Goal: Information Seeking & Learning: Learn about a topic

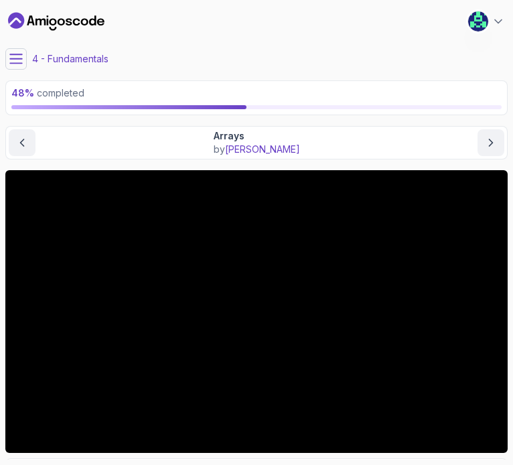
scroll to position [121, 0]
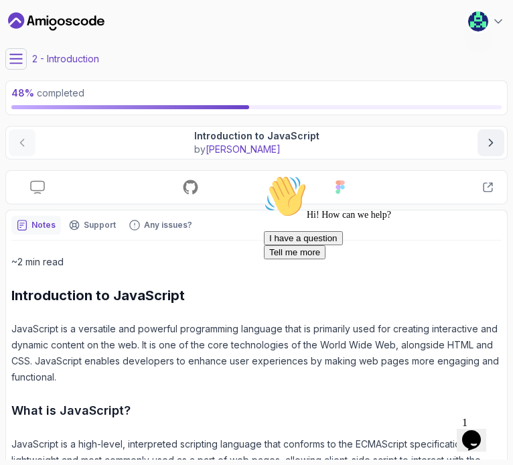
click at [12, 66] on button at bounding box center [15, 58] width 21 height 21
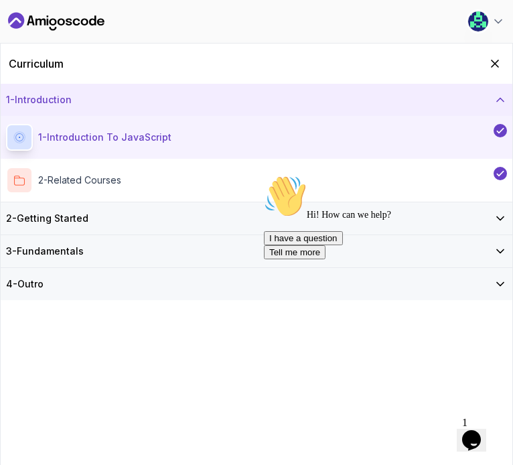
click at [52, 245] on h3 "3 - Fundamentals" at bounding box center [45, 251] width 78 height 13
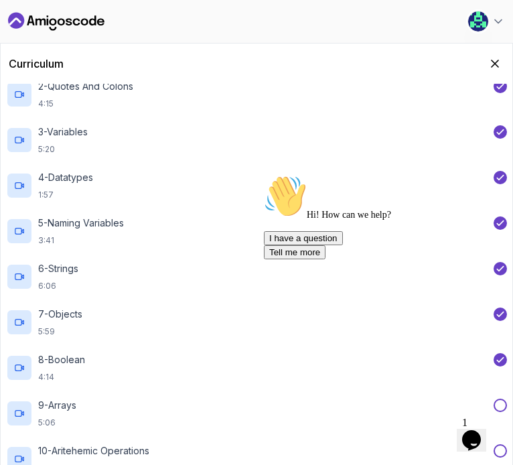
scroll to position [402, 0]
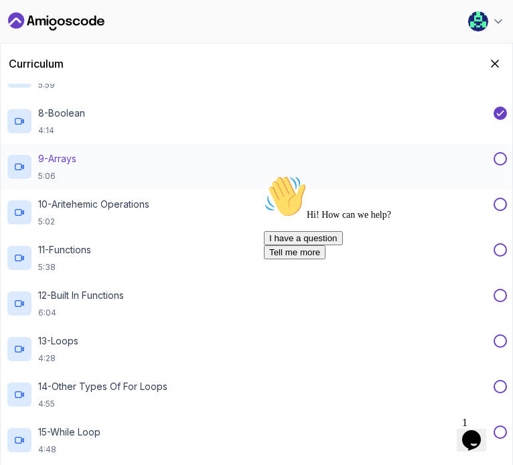
click at [98, 153] on div "9 - Arrays 5:06" at bounding box center [248, 166] width 485 height 29
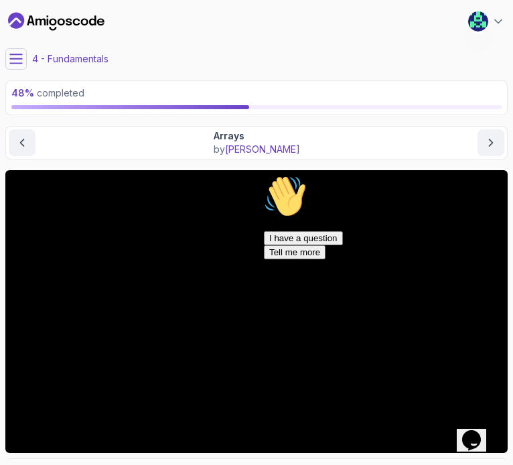
click at [264, 175] on icon "Chat attention grabber" at bounding box center [264, 175] width 0 height 0
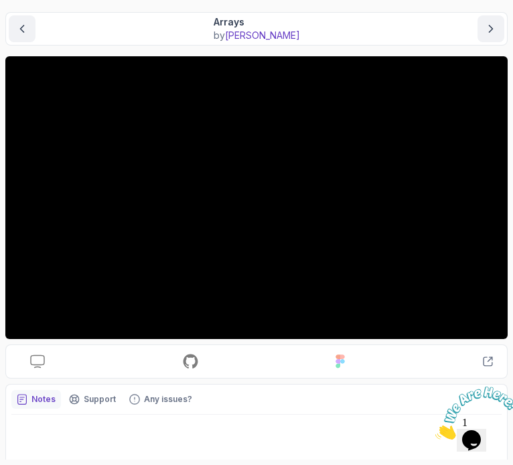
scroll to position [115, 0]
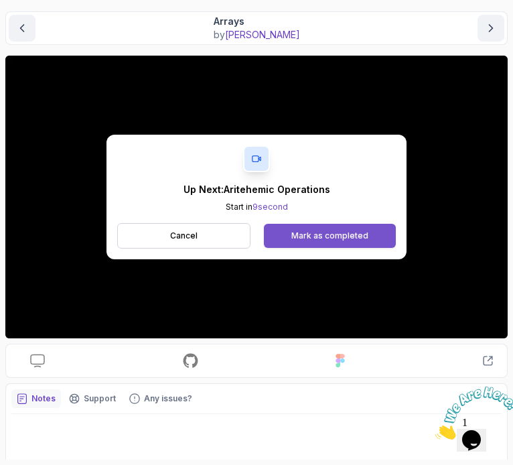
click at [340, 241] on button "Mark as completed" at bounding box center [330, 236] width 132 height 24
click at [368, 229] on button "Mark as completed" at bounding box center [330, 236] width 132 height 24
